Goal: Check status

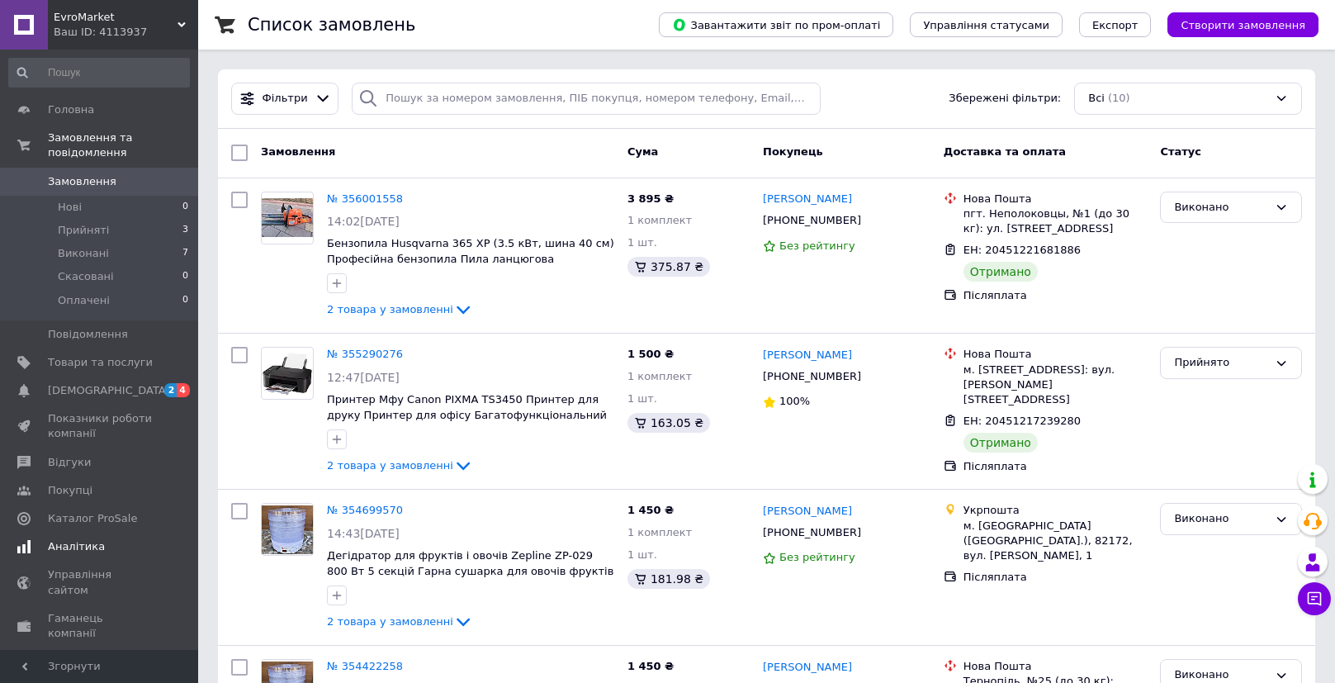
click at [78, 547] on span "Аналітика" at bounding box center [76, 546] width 57 height 15
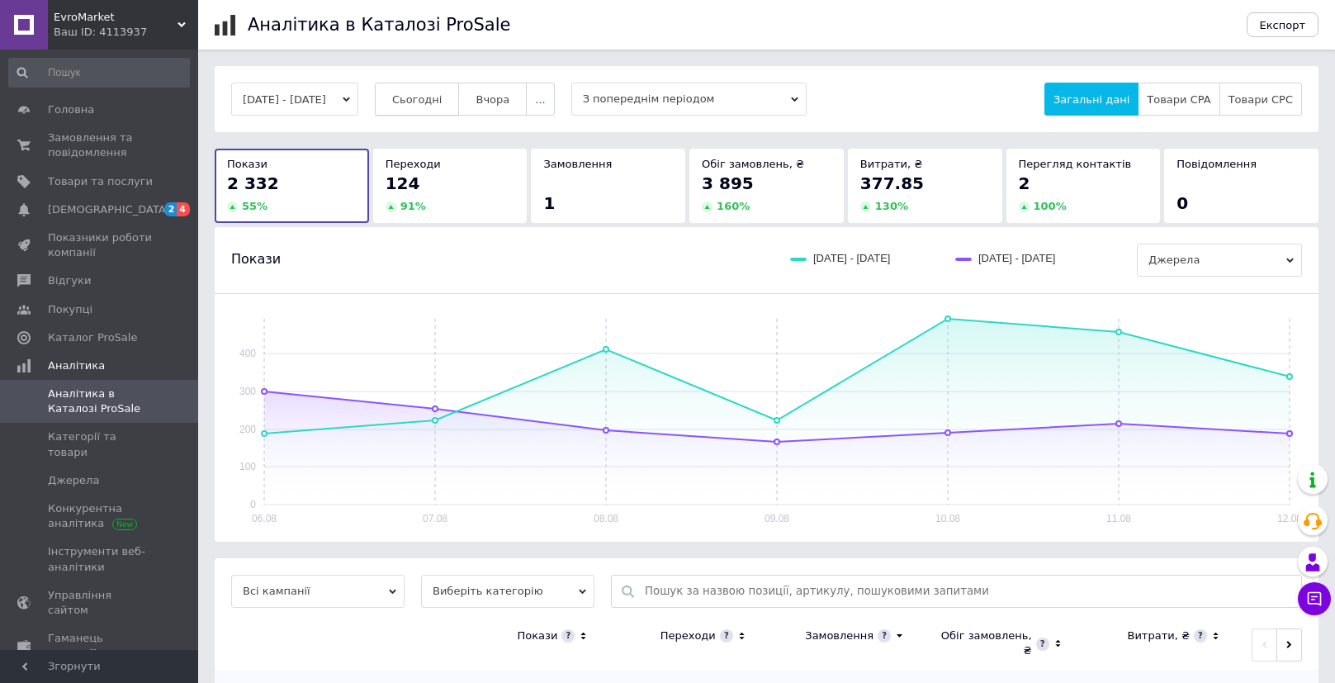
click at [460, 107] on button "Сьогодні" at bounding box center [417, 99] width 85 height 33
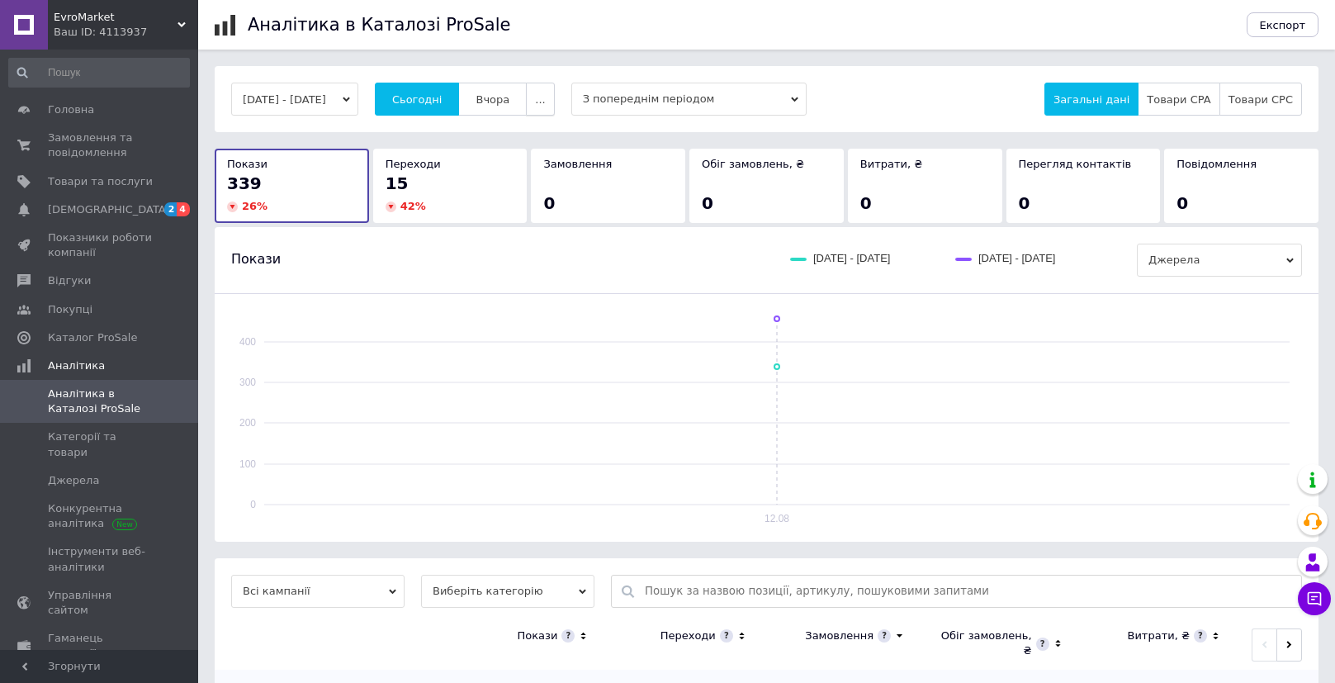
click at [554, 104] on button "..." at bounding box center [540, 99] width 28 height 33
click at [527, 135] on span "Місяць" at bounding box center [508, 131] width 38 height 12
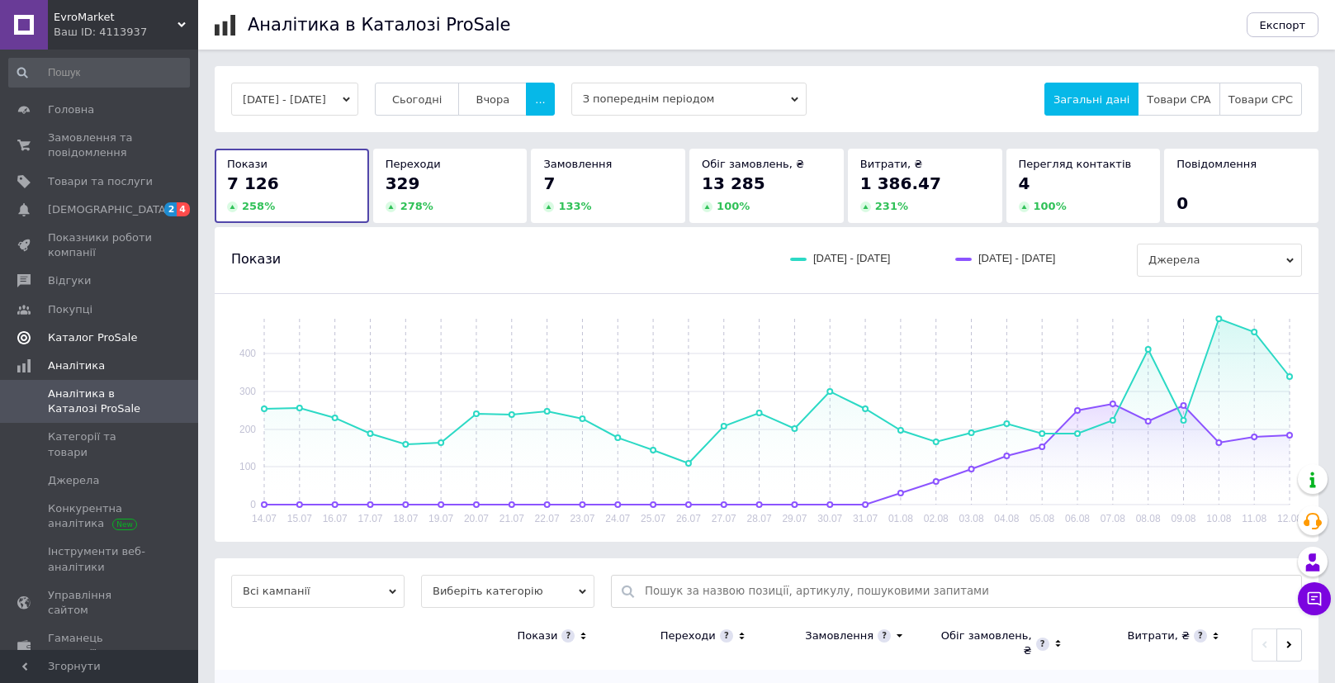
click at [93, 337] on span "Каталог ProSale" at bounding box center [92, 337] width 89 height 15
